Goal: Navigation & Orientation: Find specific page/section

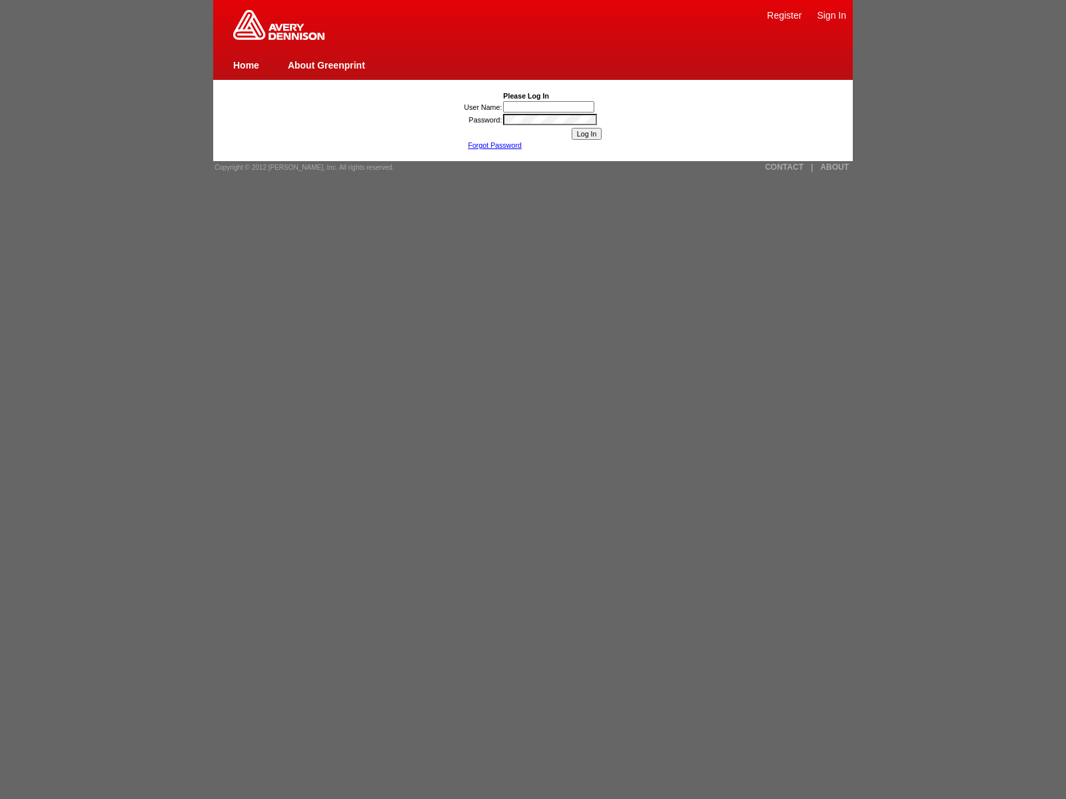
click at [834, 167] on link "ABOUT" at bounding box center [834, 167] width 29 height 9
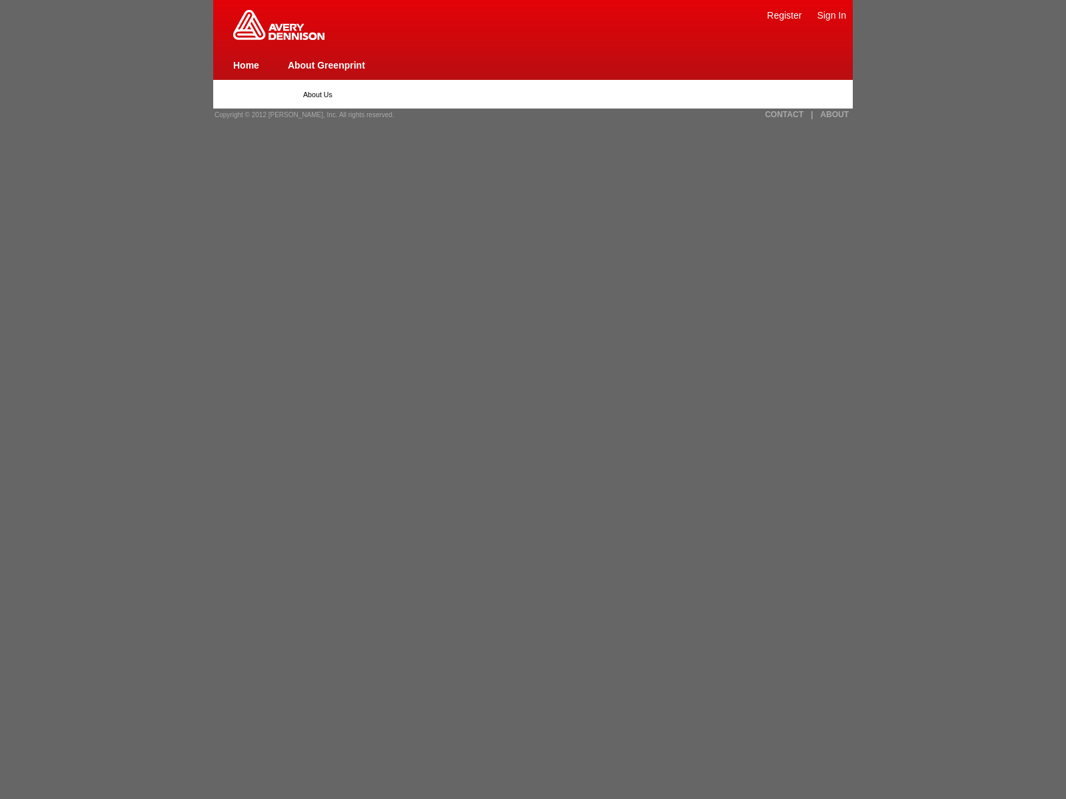
click at [834, 115] on link "ABOUT" at bounding box center [834, 114] width 29 height 9
